Goal: Task Accomplishment & Management: Complete application form

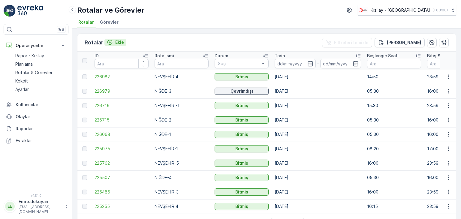
click at [120, 42] on p "Ekle" at bounding box center [119, 42] width 9 height 6
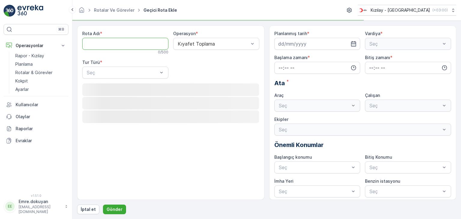
click at [117, 45] on Adı "Rota Adı" at bounding box center [125, 44] width 86 height 12
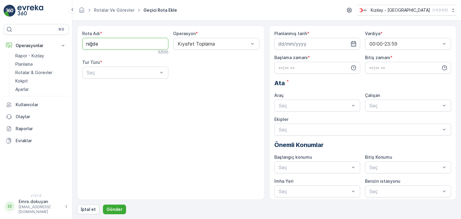
type Adı "NİĞDE-5"
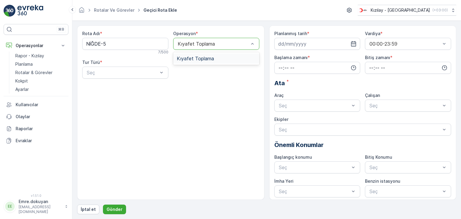
click at [216, 57] on div "Kıyafet Toplama" at bounding box center [216, 58] width 79 height 5
click at [126, 76] on div "Seç" at bounding box center [125, 73] width 86 height 12
click at [121, 86] on div "Statik" at bounding box center [125, 87] width 79 height 5
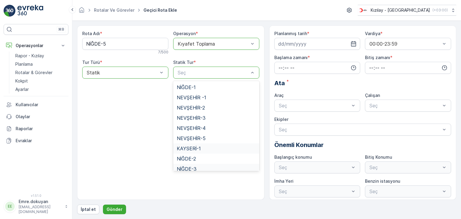
scroll to position [25, 0]
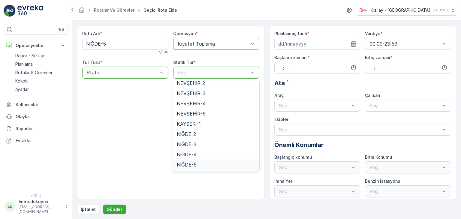
click at [187, 165] on span "NİĞDE-5" at bounding box center [187, 164] width 20 height 5
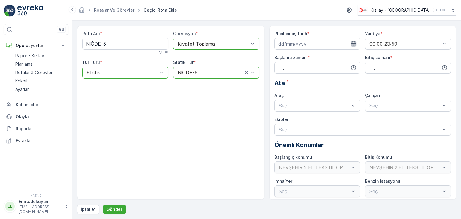
click at [352, 44] on icon "button" at bounding box center [353, 44] width 6 height 6
click at [318, 118] on div "25" at bounding box center [317, 118] width 10 height 10
type input "[DATE]"
click at [279, 67] on input "time" at bounding box center [317, 68] width 86 height 12
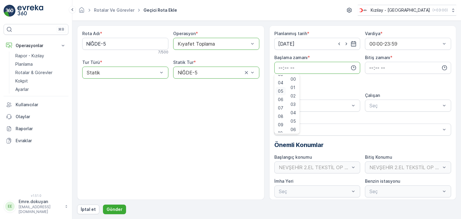
click at [281, 92] on span "05" at bounding box center [280, 91] width 5 height 6
click at [294, 120] on span "30" at bounding box center [292, 121] width 5 height 6
type input "05:30"
click at [369, 67] on input "time" at bounding box center [408, 68] width 86 height 12
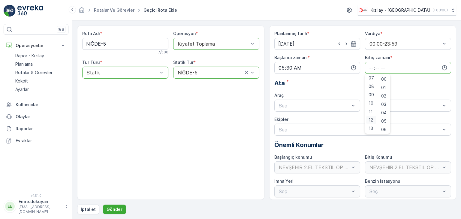
scroll to position [90, 0]
click at [371, 124] on span "16" at bounding box center [370, 124] width 5 height 6
type input "16:00"
click at [383, 79] on span "00" at bounding box center [383, 79] width 5 height 6
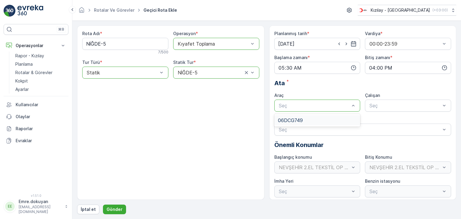
click at [315, 121] on div "06DCG749" at bounding box center [317, 120] width 79 height 5
click at [384, 122] on div "FORD" at bounding box center [407, 120] width 79 height 5
click at [115, 209] on p "Gönder" at bounding box center [115, 209] width 16 height 6
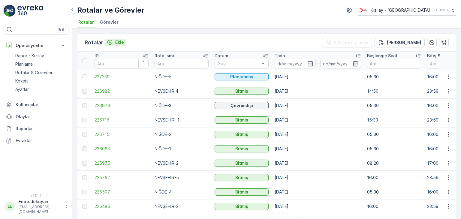
click at [113, 40] on div "Ekle" at bounding box center [115, 42] width 17 height 6
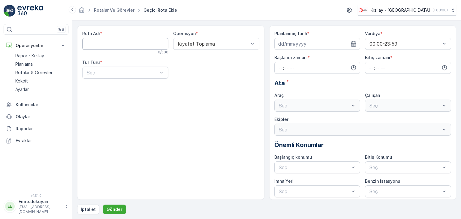
click at [122, 47] on Adı "Rota Adı" at bounding box center [125, 44] width 86 height 12
type Adı "NEVŞEHİR-3"
click at [205, 59] on span "Kıyafet Toplama" at bounding box center [195, 58] width 37 height 5
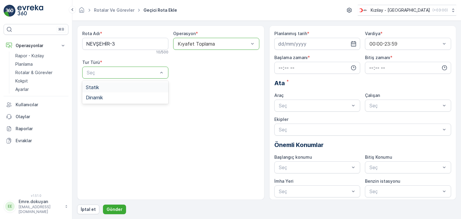
click at [98, 88] on span "Statik" at bounding box center [92, 87] width 13 height 5
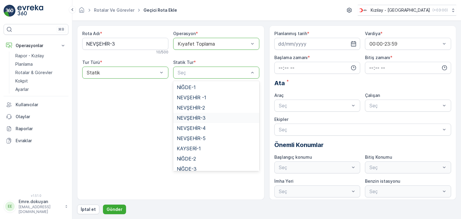
click at [191, 117] on span "NEVŞEHİR-3" at bounding box center [191, 117] width 29 height 5
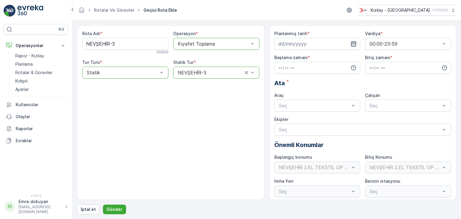
click at [353, 44] on icon "button" at bounding box center [353, 44] width 6 height 6
click at [308, 119] on div "24" at bounding box center [306, 118] width 10 height 10
type input "[DATE]"
click at [280, 66] on input "time" at bounding box center [317, 68] width 86 height 12
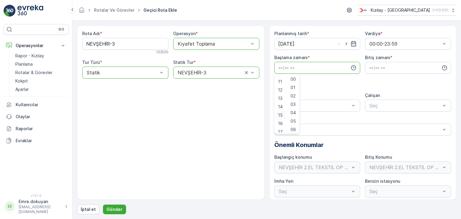
click at [281, 114] on span "15" at bounding box center [280, 115] width 5 height 6
type input "15:00"
click at [294, 80] on span "00" at bounding box center [292, 79] width 5 height 6
click at [370, 66] on input "time" at bounding box center [408, 68] width 86 height 12
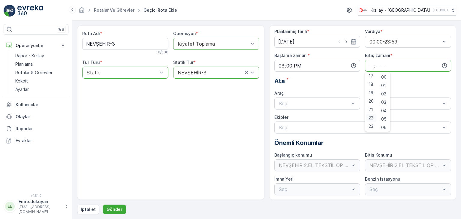
scroll to position [2, 0]
click at [372, 125] on span "23" at bounding box center [370, 126] width 5 height 6
click at [386, 126] on span "59" at bounding box center [383, 126] width 5 height 6
type input "23:59"
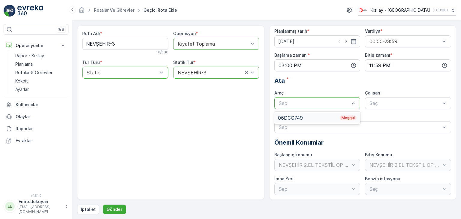
click at [290, 117] on div "06DCG749 Meşgul" at bounding box center [317, 117] width 79 height 5
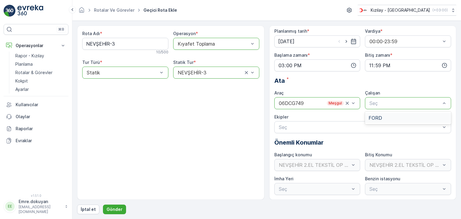
click at [386, 119] on div "FORD" at bounding box center [407, 117] width 79 height 5
click at [117, 208] on p "Gönder" at bounding box center [115, 209] width 16 height 6
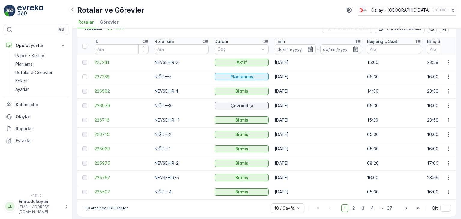
scroll to position [19, 0]
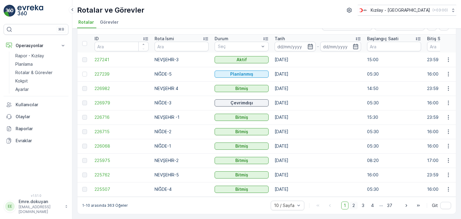
click at [352, 206] on span "2" at bounding box center [354, 206] width 8 height 8
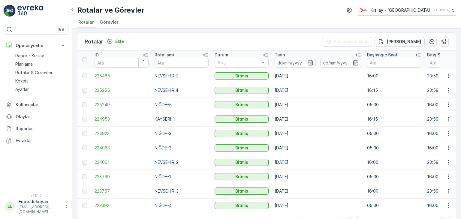
scroll to position [19, 0]
